Goal: Information Seeking & Learning: Find specific fact

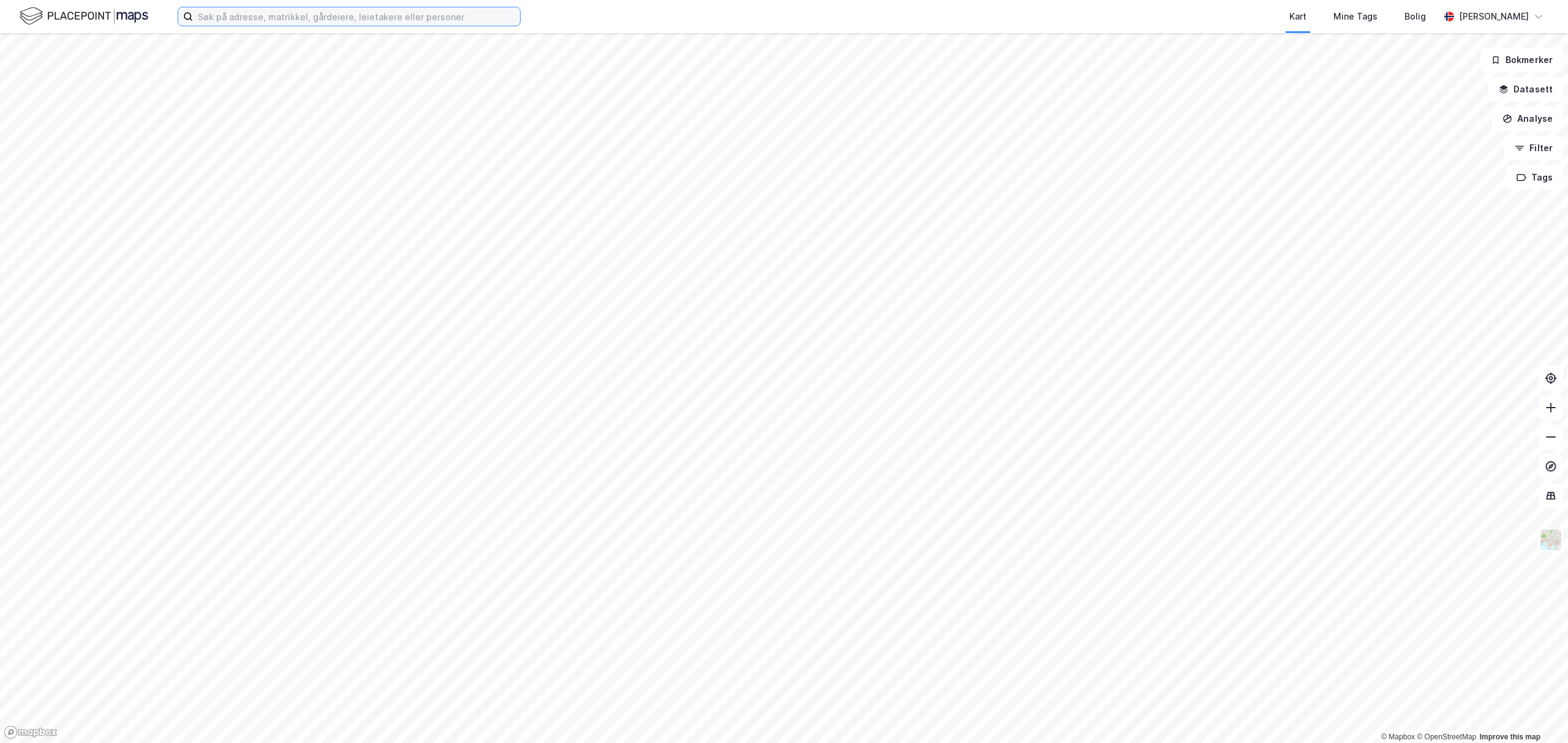
click at [381, 8] on input at bounding box center [357, 16] width 327 height 18
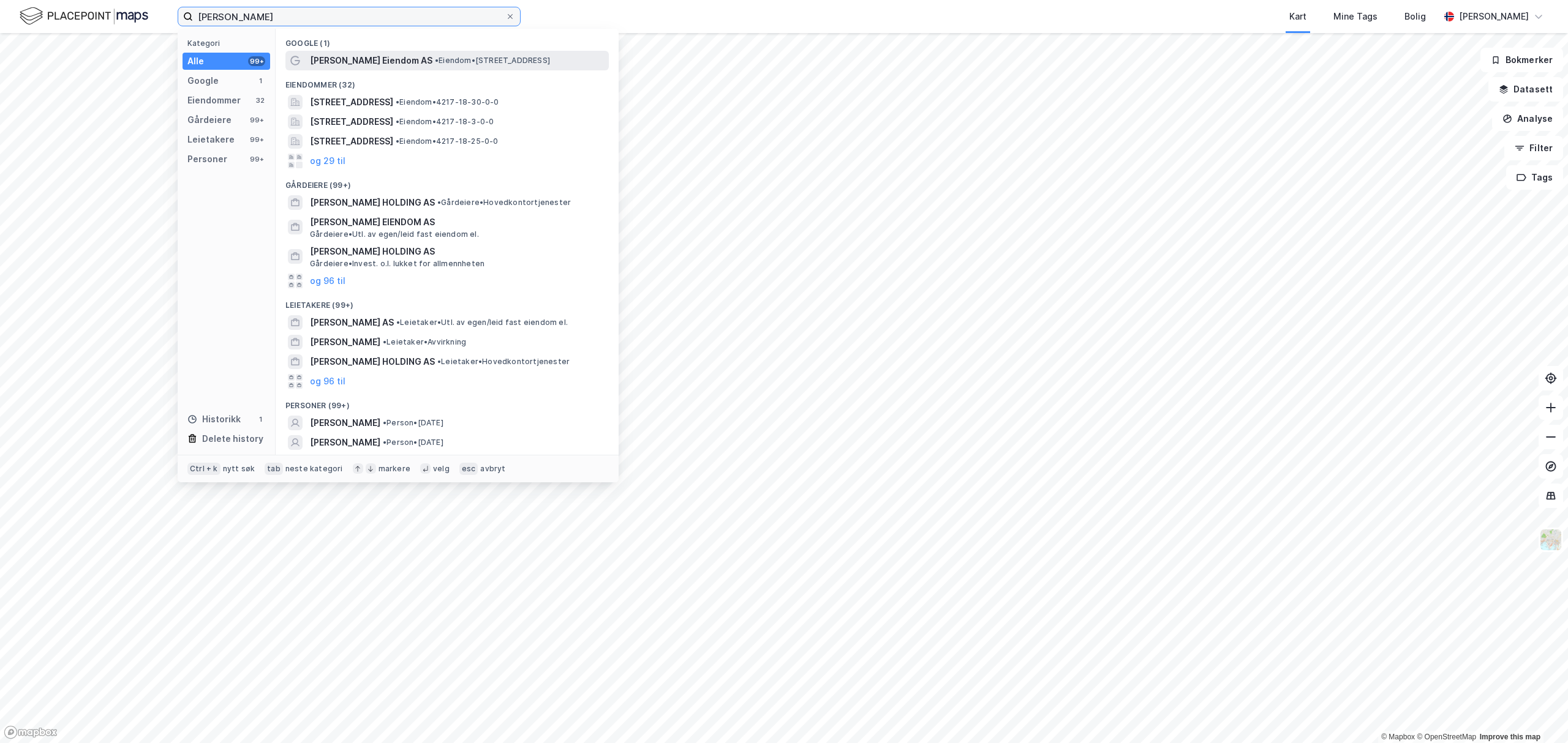
type input "[PERSON_NAME]"
click at [435, 62] on span "• Eiendom • [STREET_ADDRESS]" at bounding box center [493, 61] width 115 height 10
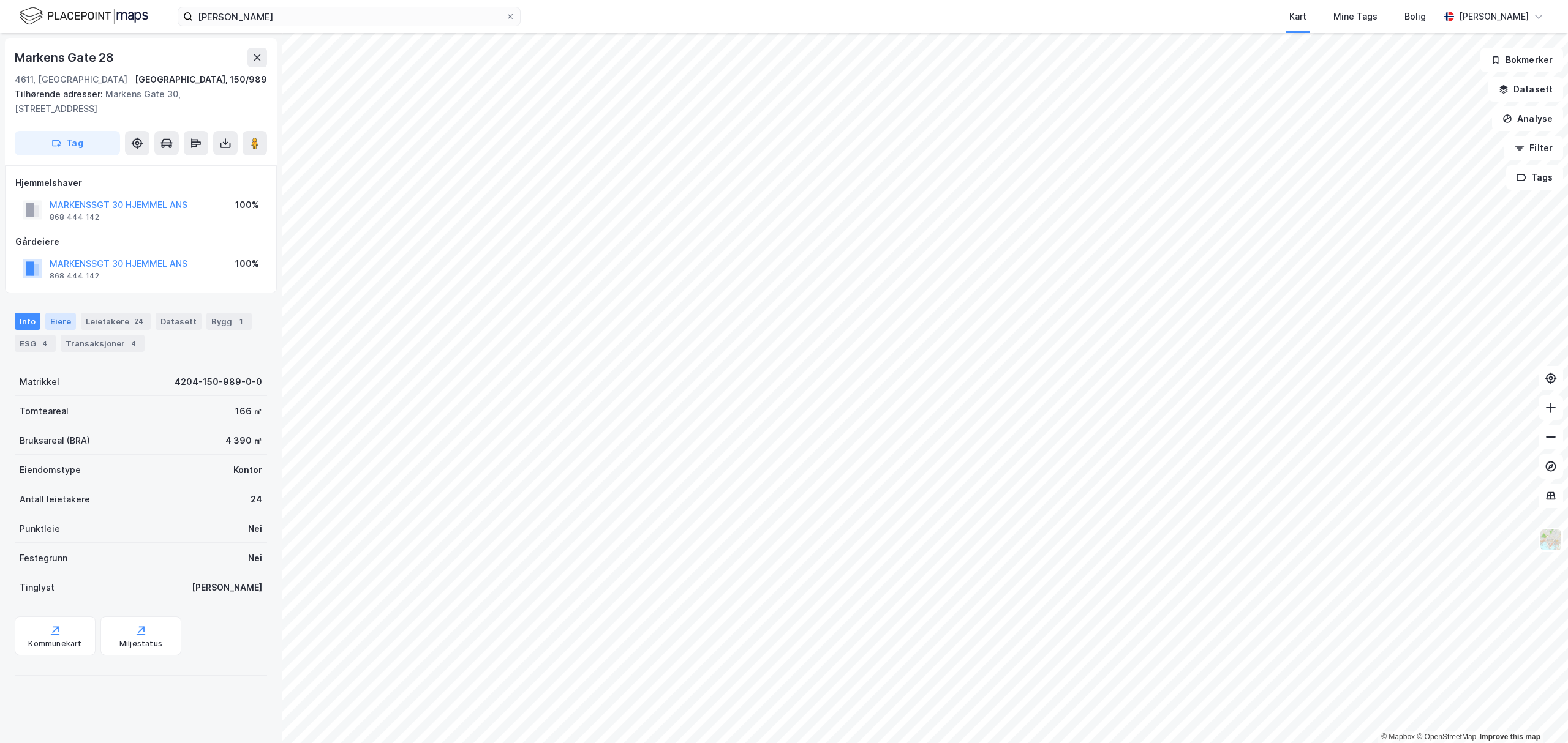
click at [62, 321] on div "Eiere" at bounding box center [60, 321] width 30 height 17
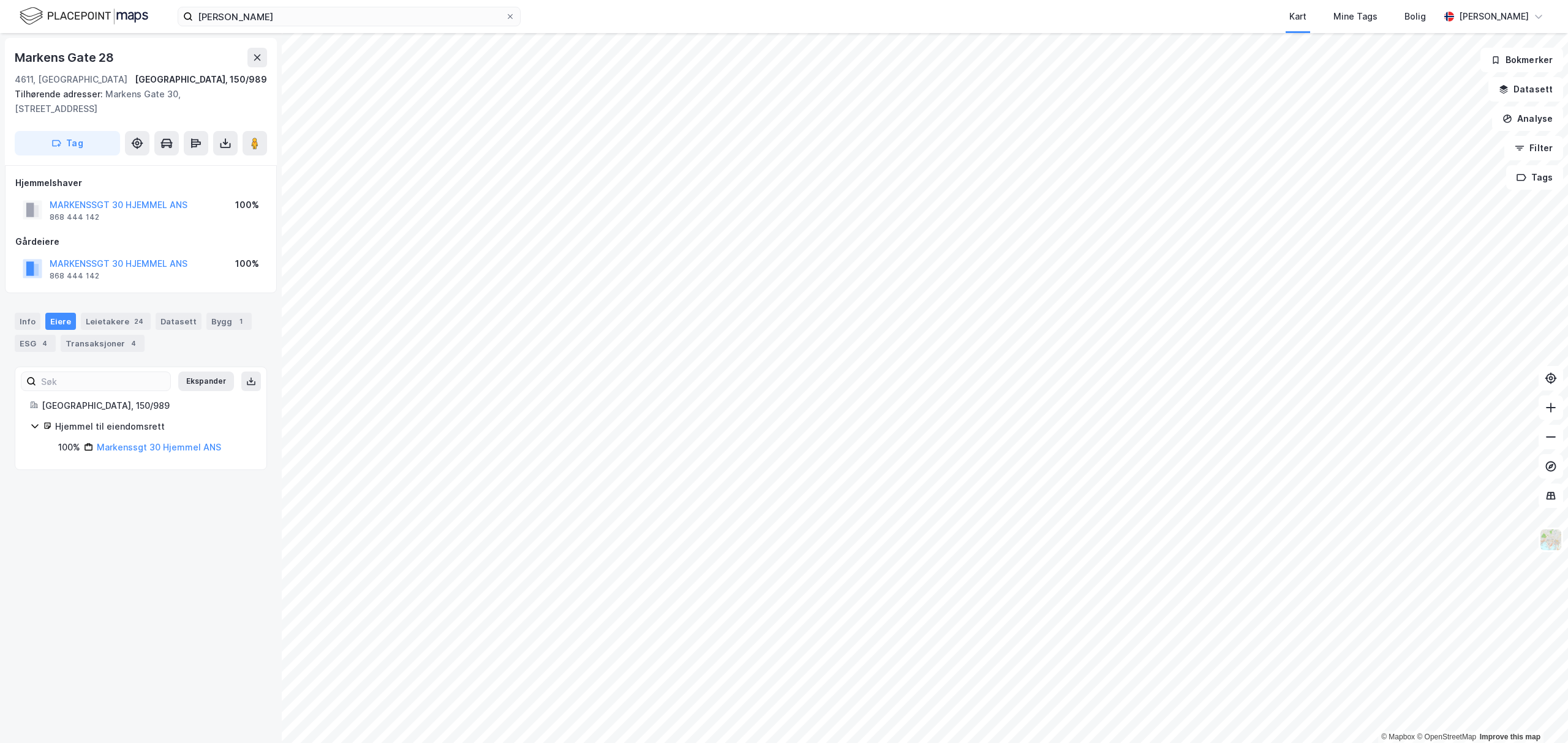
click at [35, 427] on icon at bounding box center [35, 427] width 10 height 10
click at [42, 425] on div "Hjemmel til eiendomsrett" at bounding box center [141, 427] width 222 height 15
drag, startPoint x: 231, startPoint y: 448, endPoint x: 88, endPoint y: 451, distance: 143.0
click at [88, 451] on div "100% Markenssgt 30 Hjemmel ANS" at bounding box center [155, 448] width 193 height 15
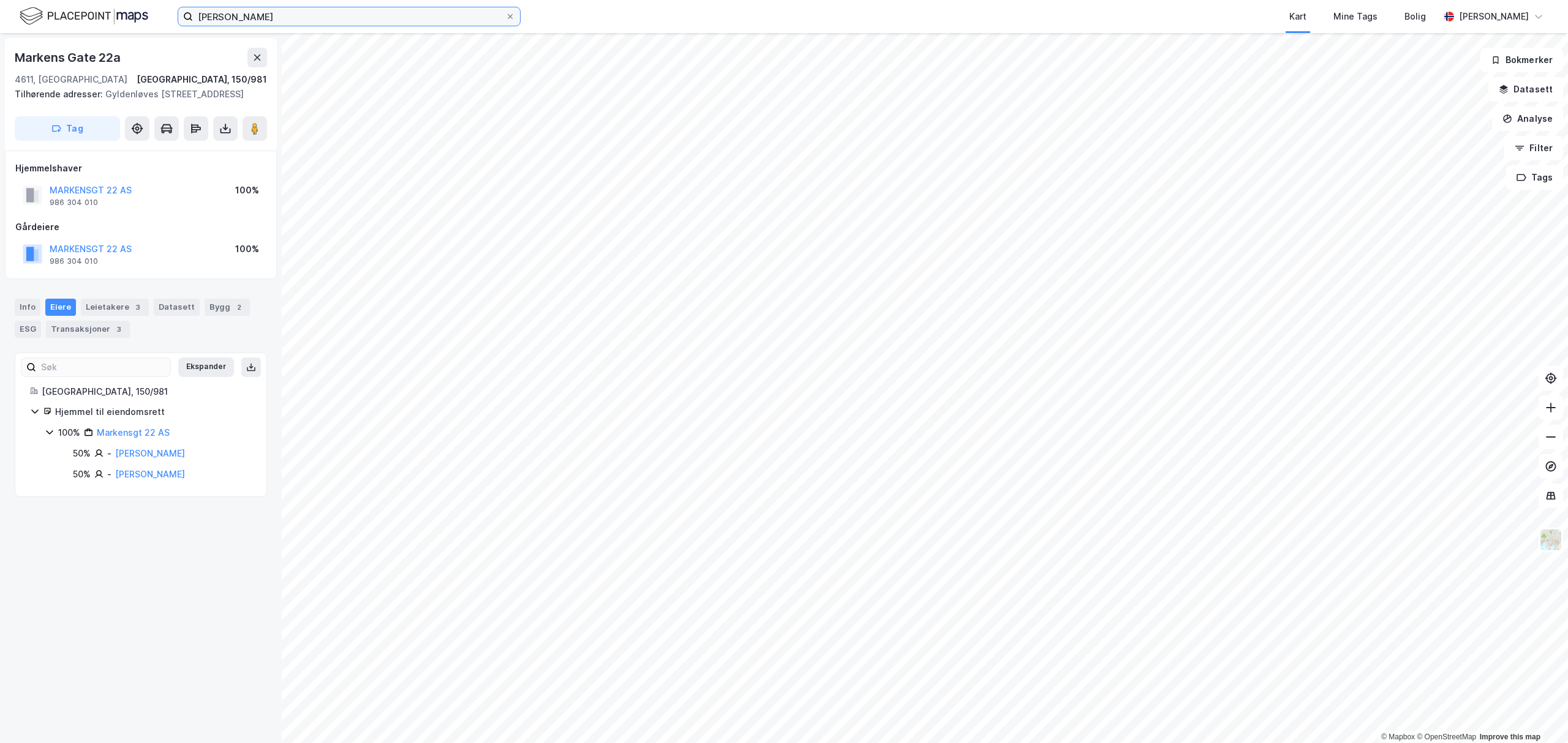
click at [336, 22] on input "[PERSON_NAME]" at bounding box center [349, 16] width 312 height 18
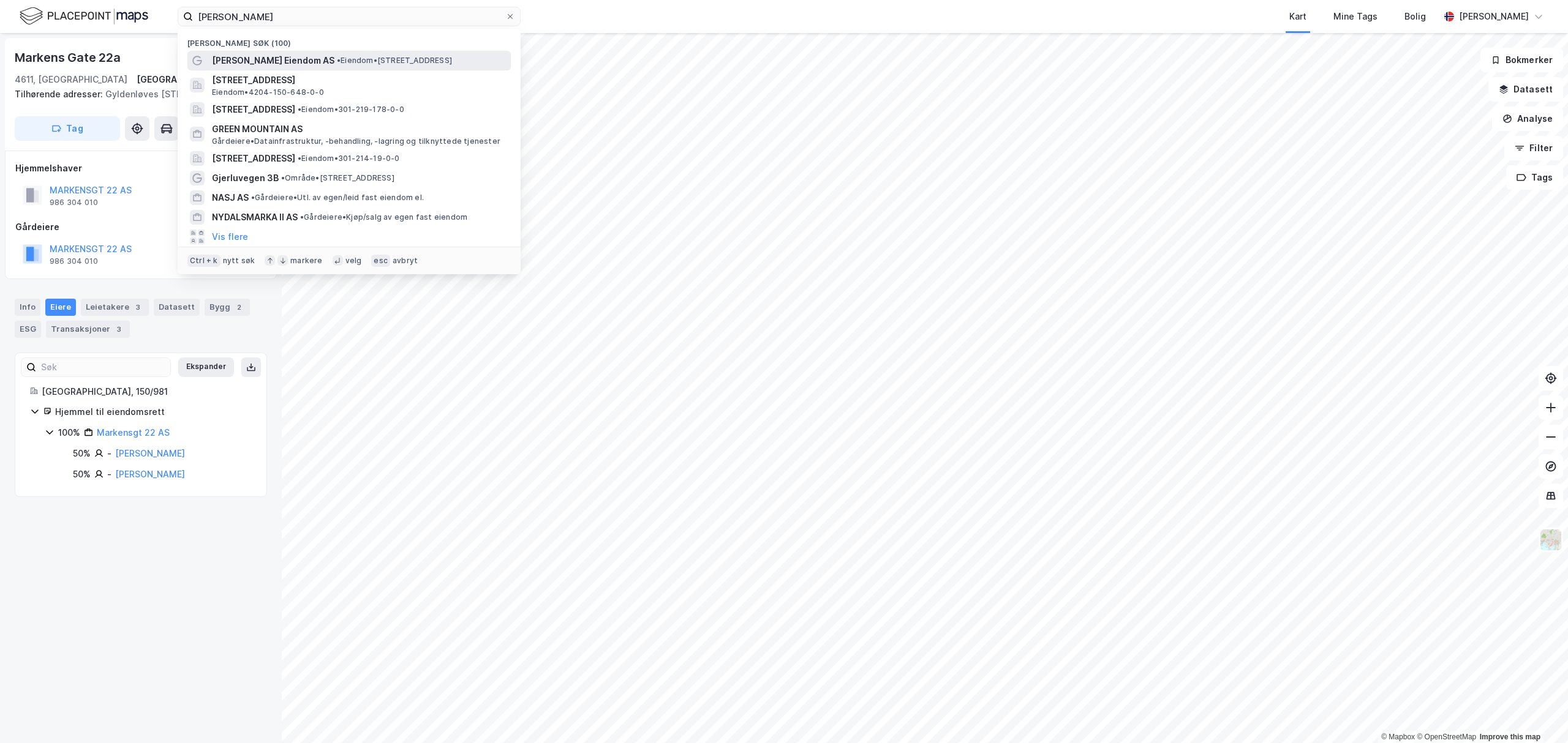
click at [338, 54] on div "[PERSON_NAME] Eiendom AS • Eiendom • [STREET_ADDRESS]" at bounding box center [360, 61] width 297 height 15
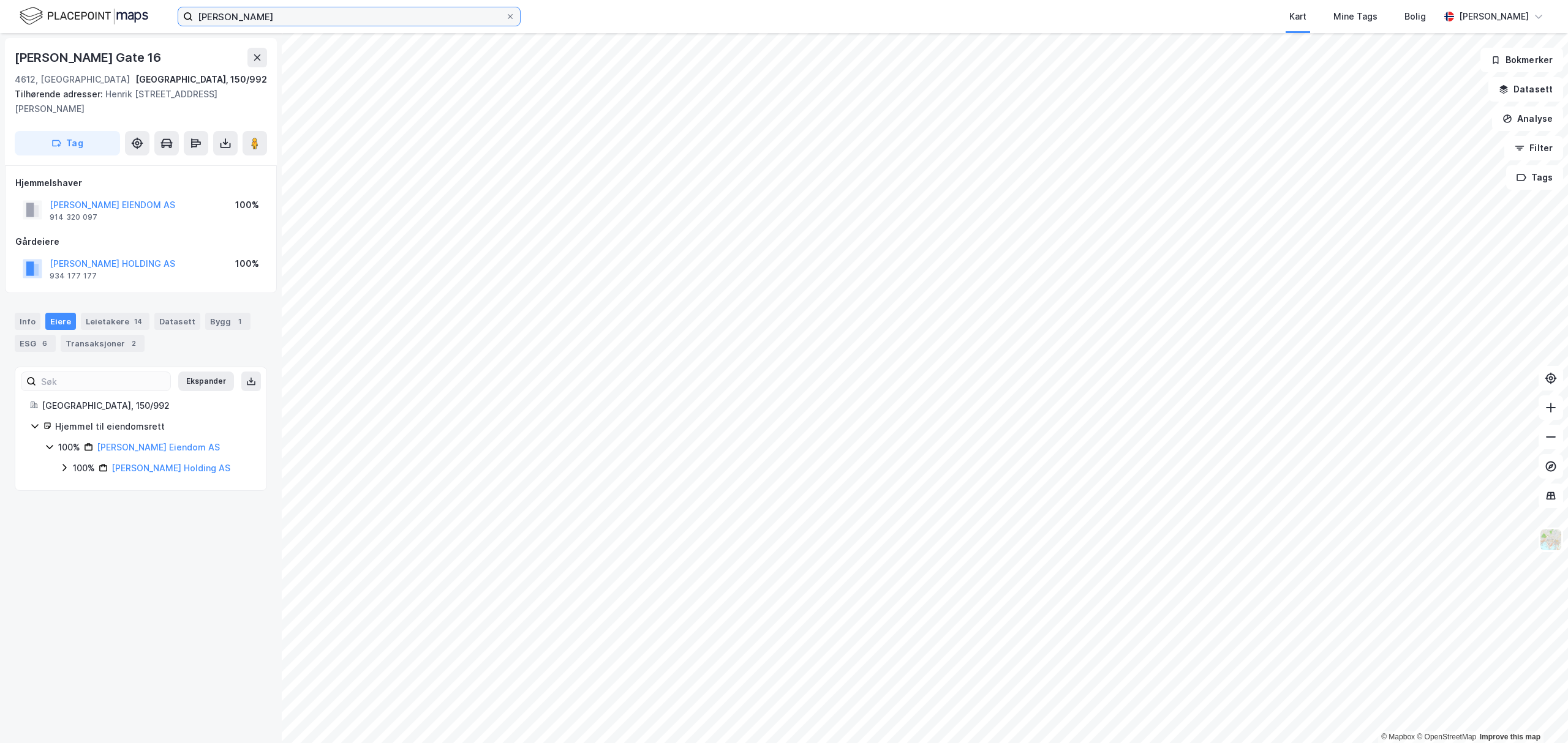
click at [280, 11] on input "[PERSON_NAME]" at bounding box center [349, 16] width 312 height 18
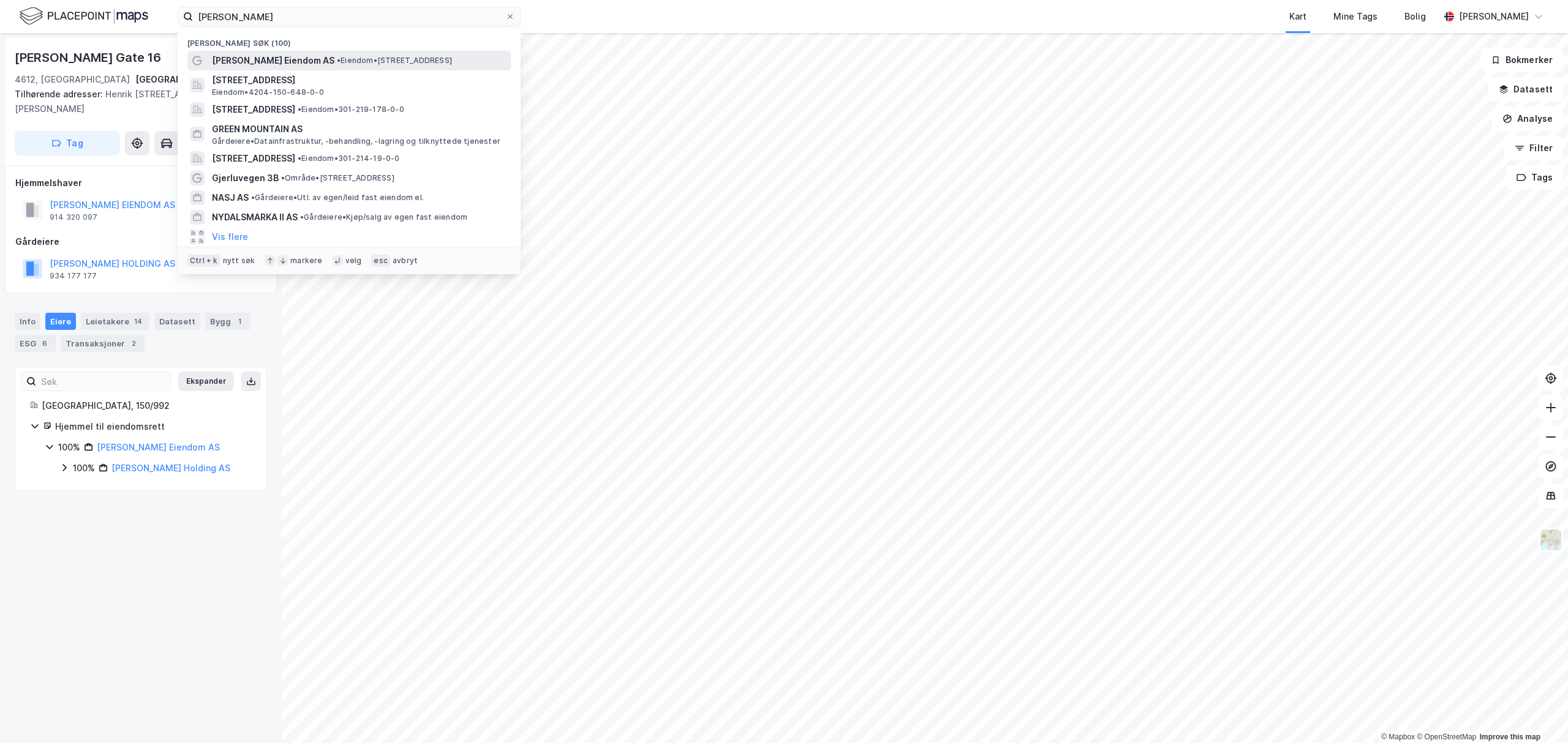
click at [290, 59] on span "[PERSON_NAME] Eiendom AS" at bounding box center [273, 61] width 123 height 15
